Goal: Task Accomplishment & Management: Use online tool/utility

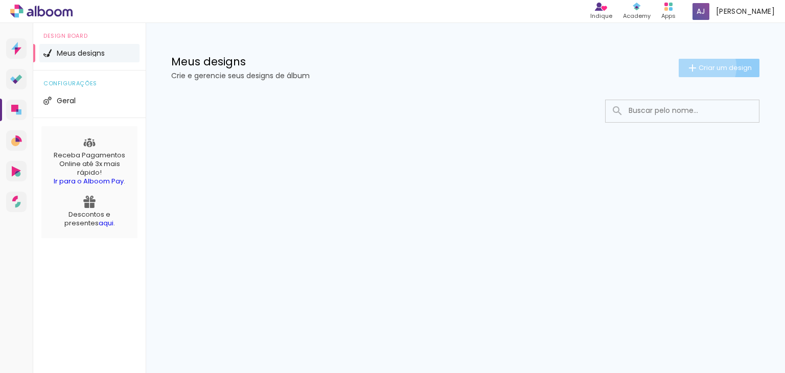
click at [702, 67] on span "Criar um design" at bounding box center [724, 67] width 53 height 7
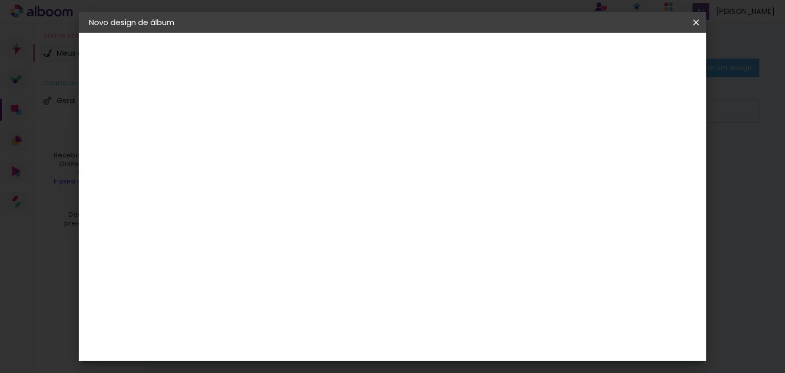
click at [256, 144] on input at bounding box center [256, 137] width 0 height 16
type input "teste"
type paper-input "teste"
click at [361, 59] on paper-button "Avançar" at bounding box center [336, 53] width 50 height 17
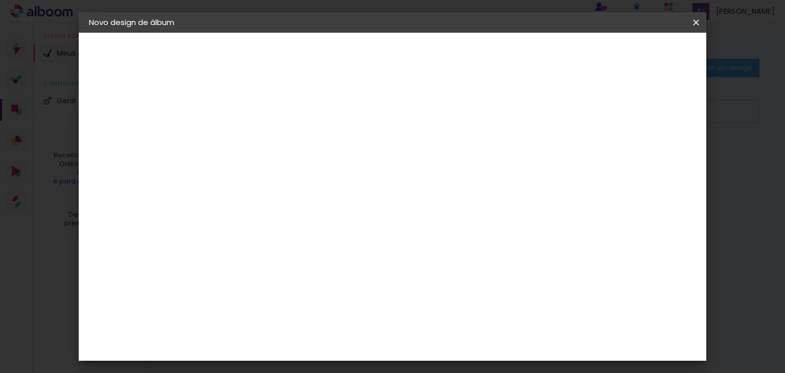
click at [239, 322] on img at bounding box center [238, 328] width 12 height 12
click at [0, 0] on slot "Avançar" at bounding box center [0, 0] width 0 height 0
click at [296, 170] on input "text" at bounding box center [276, 178] width 40 height 16
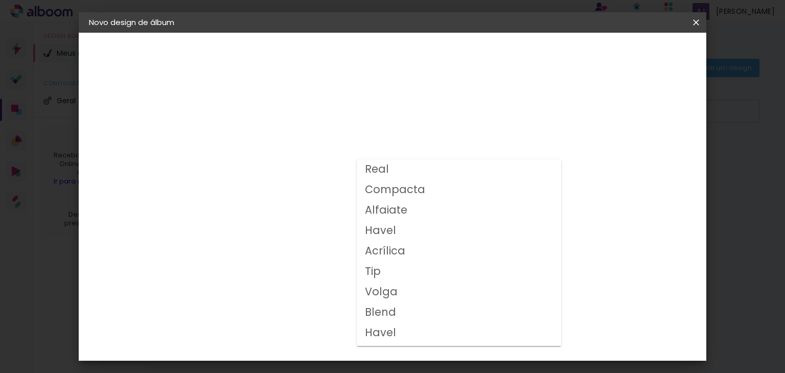
click at [0, 0] on slot "Havel" at bounding box center [0, 0] width 0 height 0
type input "Havel"
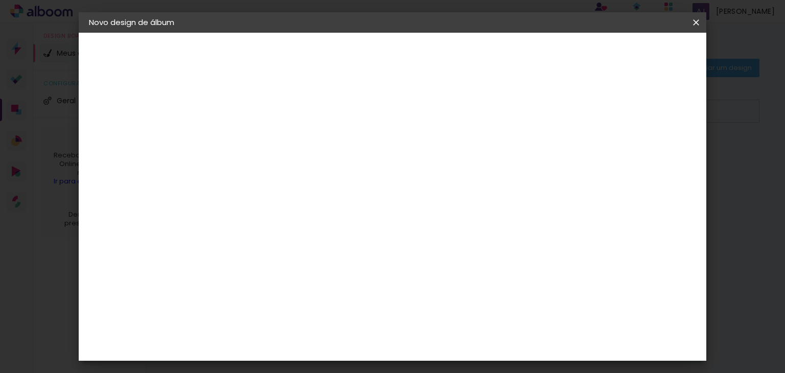
scroll to position [42, 0]
click at [363, 221] on span "21 × 27 cm" at bounding box center [344, 234] width 38 height 27
click at [0, 0] on slot "Avançar" at bounding box center [0, 0] width 0 height 0
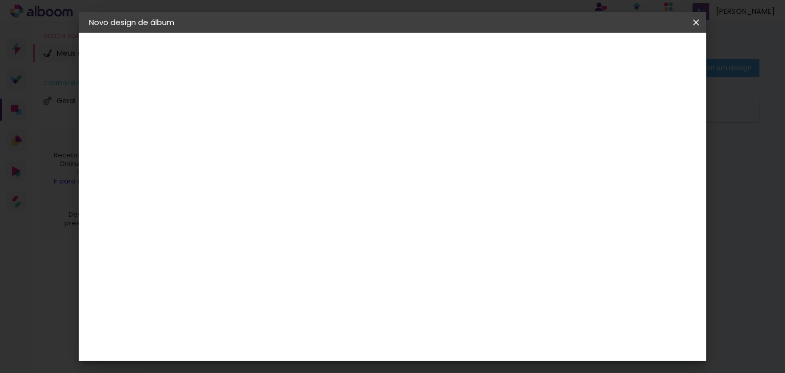
click at [0, 0] on slot "Mostrar sangria" at bounding box center [0, 0] width 0 height 0
type paper-checkbox "on"
click at [497, 48] on paper-button "Iniciar design" at bounding box center [466, 57] width 62 height 25
